Goal: Check status: Check status

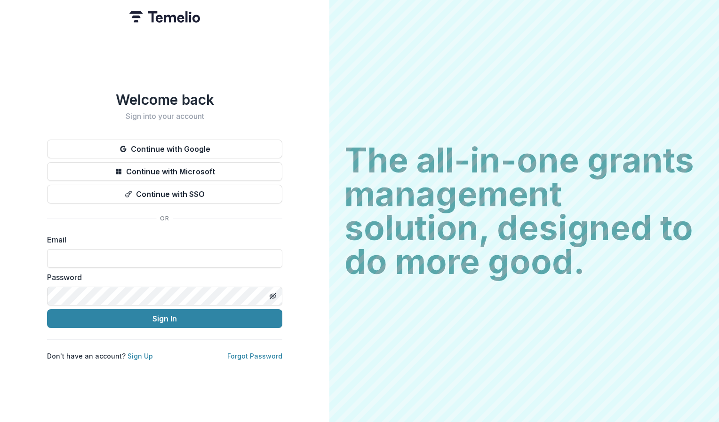
type input "**********"
drag, startPoint x: 404, startPoint y: 278, endPoint x: 374, endPoint y: 210, distance: 73.9
click at [374, 210] on div "The all-in-one grants management solution, designed to do more good. The all-in…" at bounding box center [524, 211] width 390 height 422
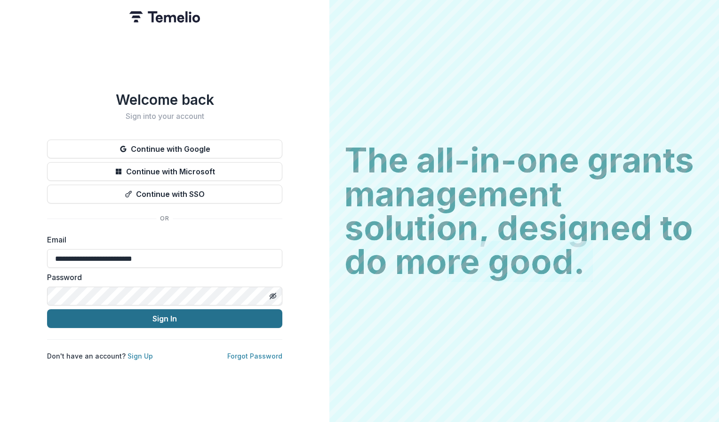
click at [142, 314] on button "Sign In" at bounding box center [164, 319] width 235 height 19
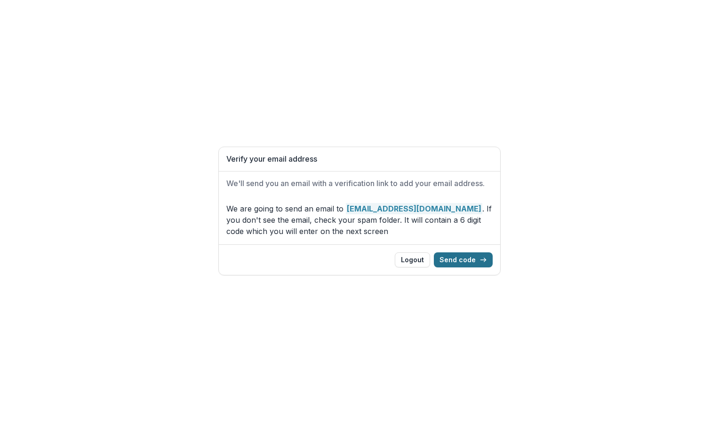
click at [478, 262] on button "Send code" at bounding box center [463, 260] width 59 height 15
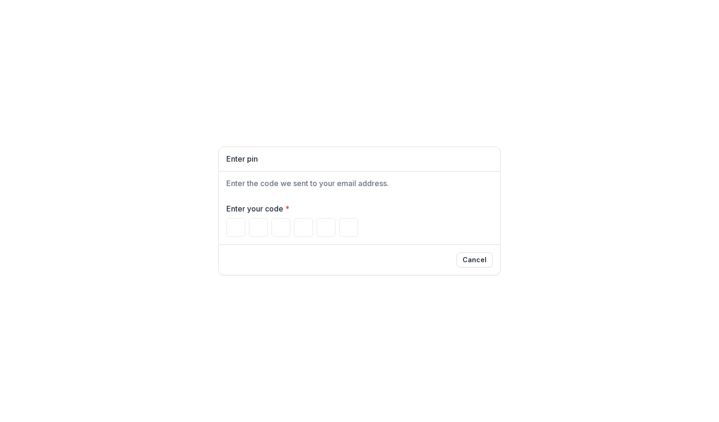
paste input "******"
type input "*"
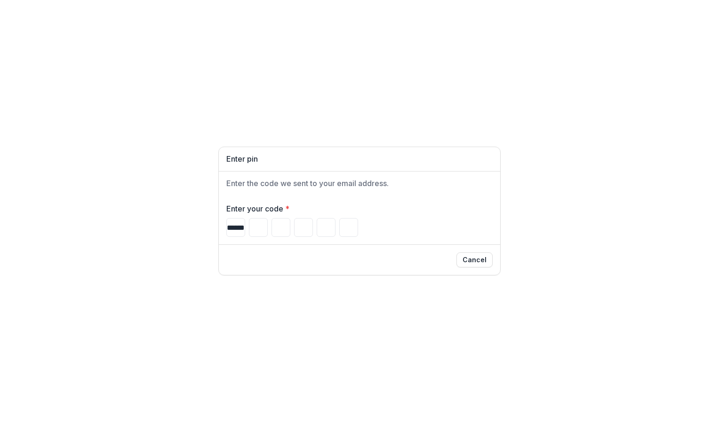
type input "*"
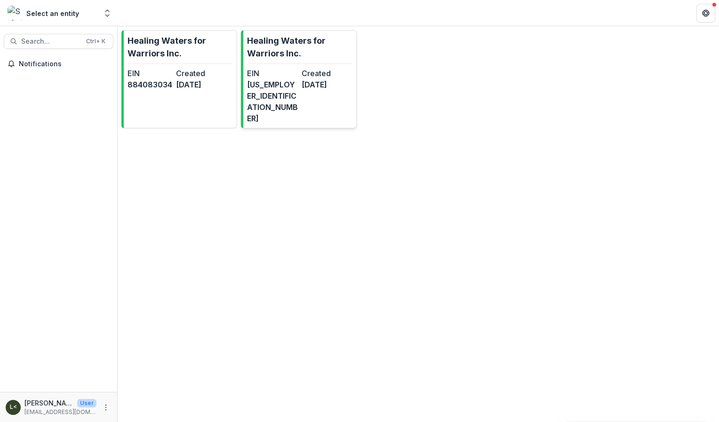
click at [287, 75] on dt "EIN" at bounding box center [272, 73] width 51 height 11
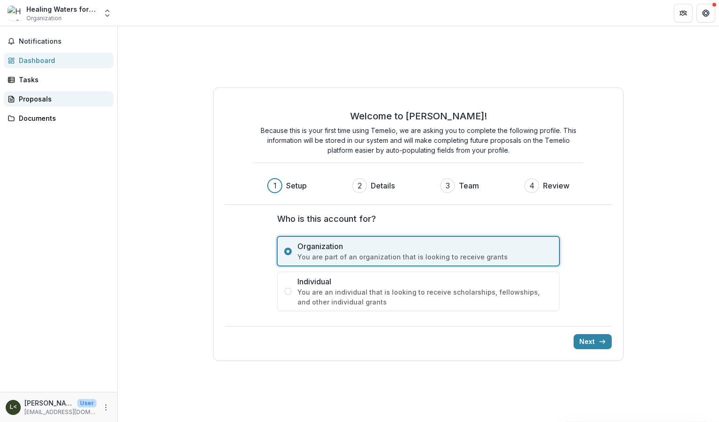
click at [56, 100] on div "Proposals" at bounding box center [62, 99] width 87 height 10
click at [50, 43] on span "Notifications" at bounding box center [64, 42] width 91 height 8
click at [45, 57] on div "Dashboard" at bounding box center [62, 61] width 87 height 10
click at [585, 337] on button "Next" at bounding box center [592, 341] width 38 height 15
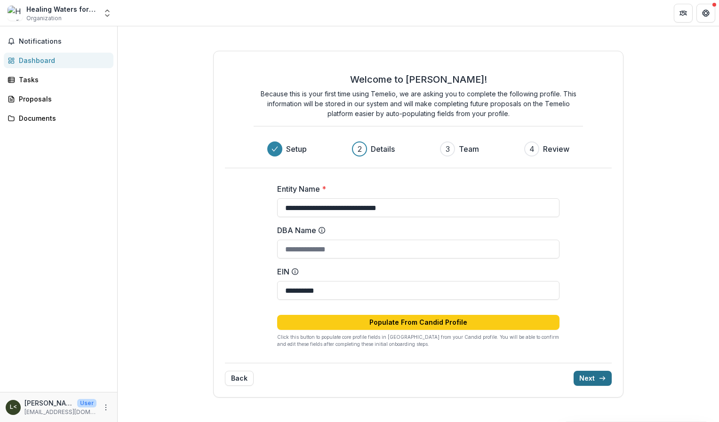
click at [591, 375] on button "Next" at bounding box center [592, 378] width 38 height 15
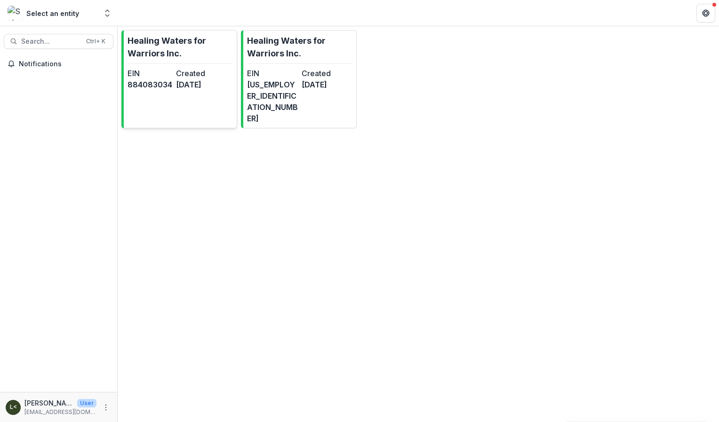
click at [208, 79] on dd "[DATE]" at bounding box center [198, 84] width 45 height 11
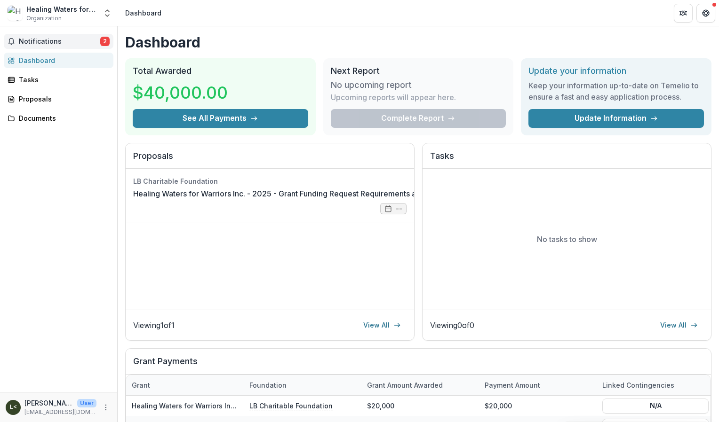
click at [60, 42] on span "Notifications" at bounding box center [59, 42] width 81 height 8
click at [65, 41] on span "Notifications" at bounding box center [59, 42] width 81 height 8
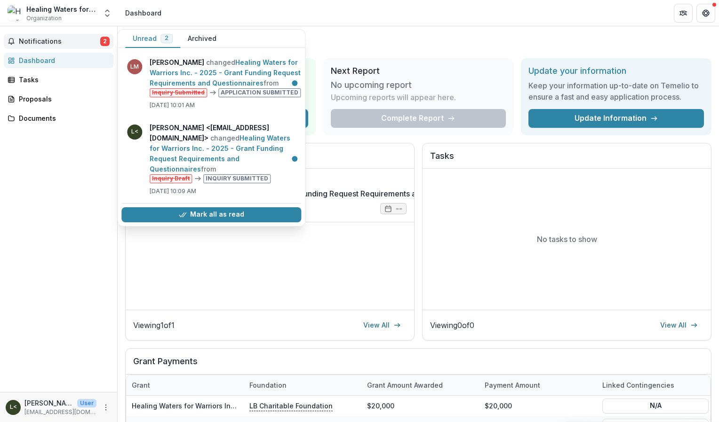
click at [74, 207] on div "Notifications 2 Unread 2 Archived [PERSON_NAME] changed Healing Waters for Warr…" at bounding box center [58, 209] width 117 height 366
click at [76, 216] on div "Notifications 2 Unread 2 Archived [PERSON_NAME] changed Healing Waters for Warr…" at bounding box center [58, 209] width 117 height 366
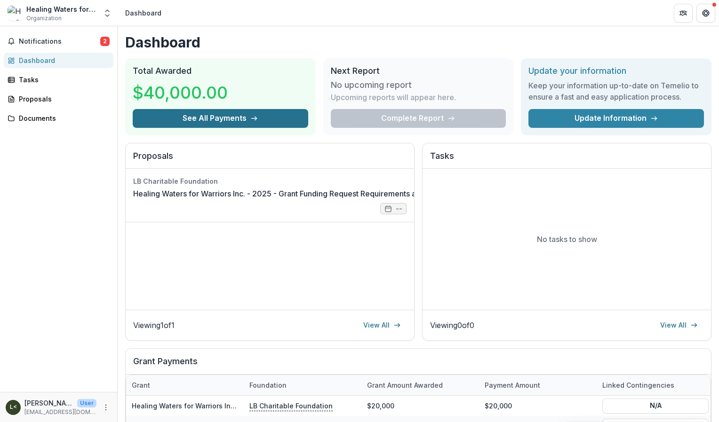
click at [223, 112] on button "See All Payments" at bounding box center [220, 118] width 175 height 19
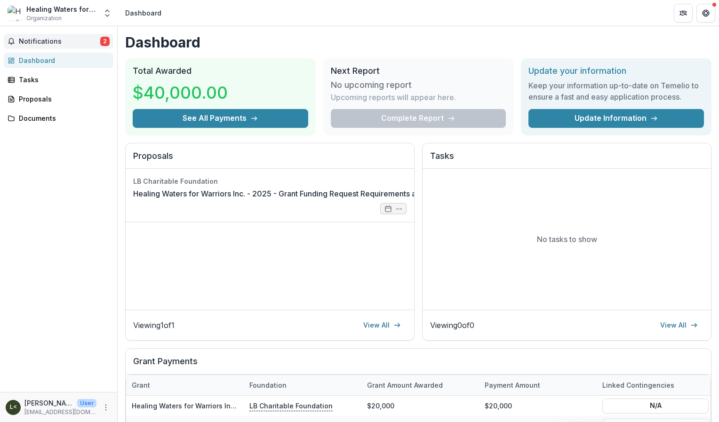
click at [68, 40] on span "Notifications" at bounding box center [59, 42] width 81 height 8
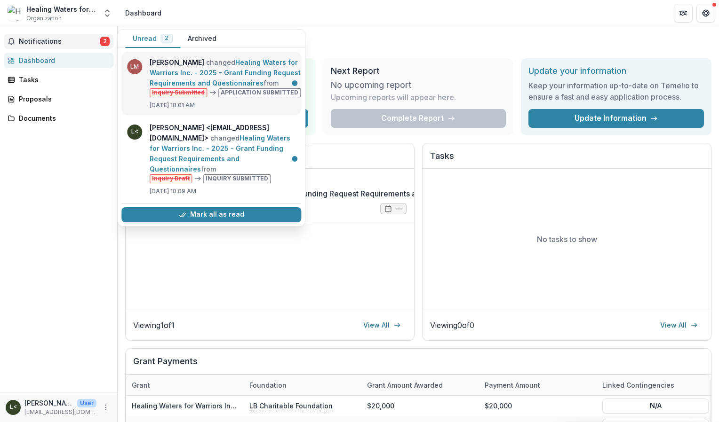
click at [177, 70] on link "Healing Waters for Warriors Inc. - 2025 - Grant Funding Request Requirements an…" at bounding box center [225, 72] width 151 height 29
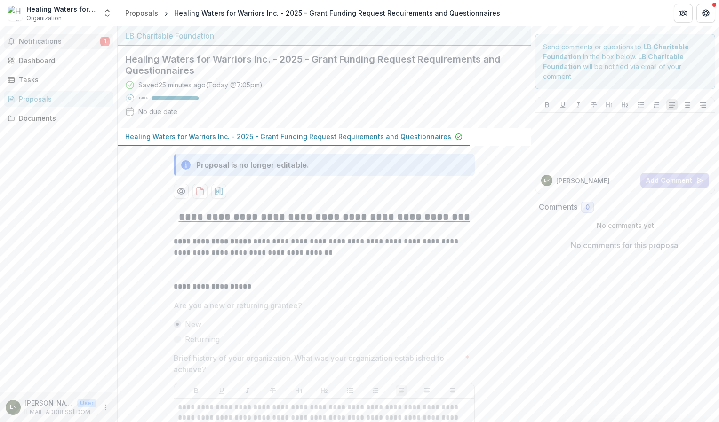
click at [46, 43] on span "Notifications" at bounding box center [59, 42] width 81 height 8
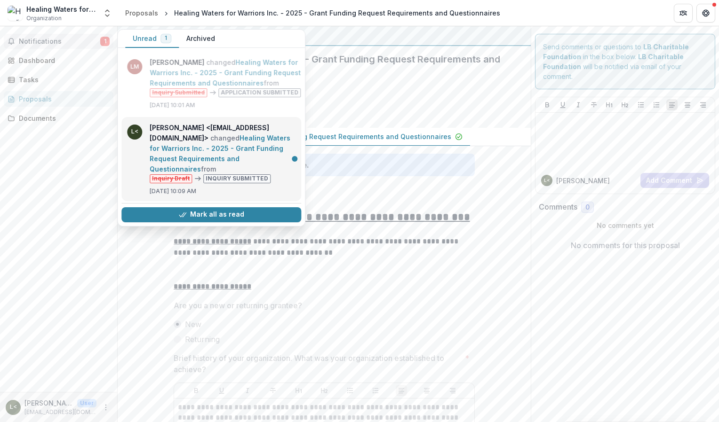
click at [171, 154] on link "Healing Waters for Warriors Inc. - 2025 - Grant Funding Request Requirements an…" at bounding box center [220, 153] width 141 height 39
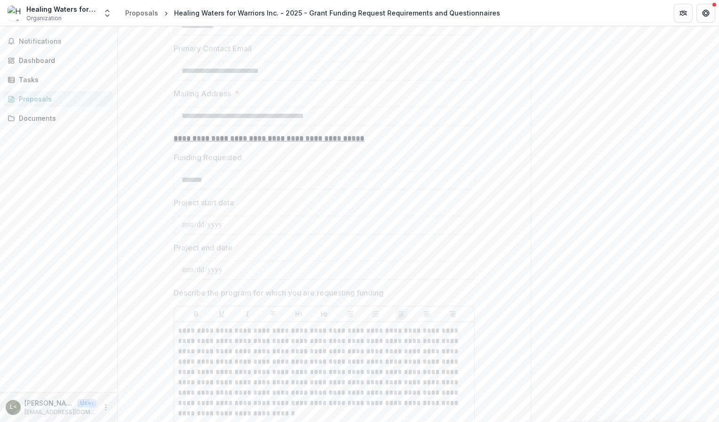
scroll to position [1409, 0]
